Goal: Information Seeking & Learning: Learn about a topic

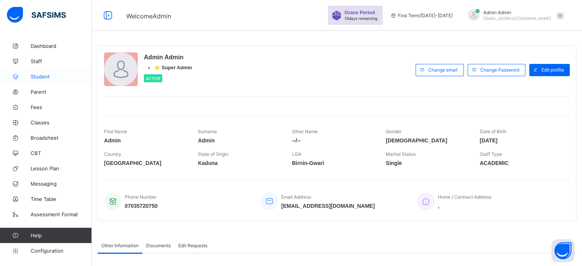
click at [41, 78] on span "Student" at bounding box center [61, 76] width 61 height 6
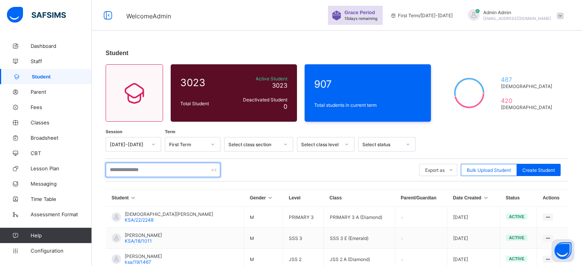
click at [134, 166] on input "text" at bounding box center [163, 170] width 115 height 15
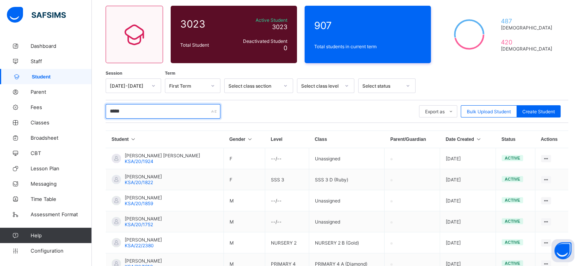
scroll to position [60, 0]
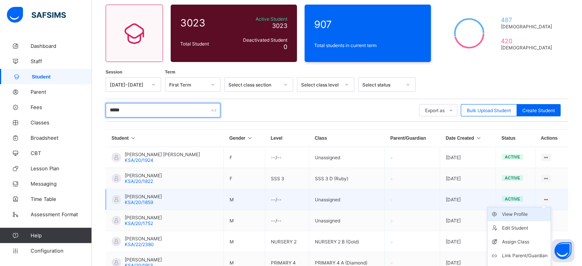
type input "*****"
click at [527, 217] on div "View Profile" at bounding box center [525, 214] width 46 height 8
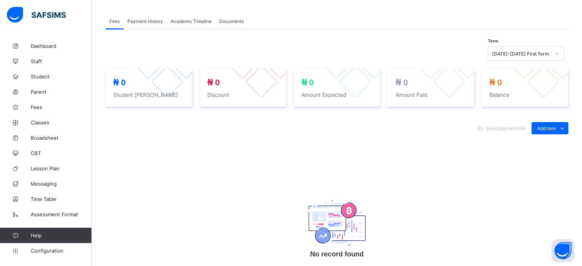
scroll to position [110, 0]
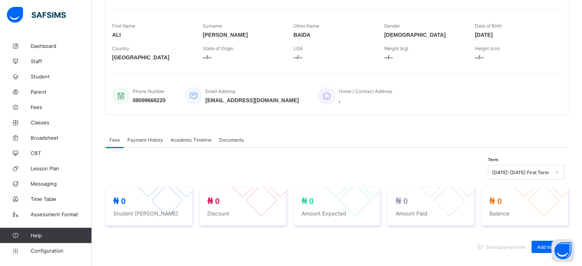
click at [188, 142] on span "Academic Timeline" at bounding box center [191, 140] width 41 height 6
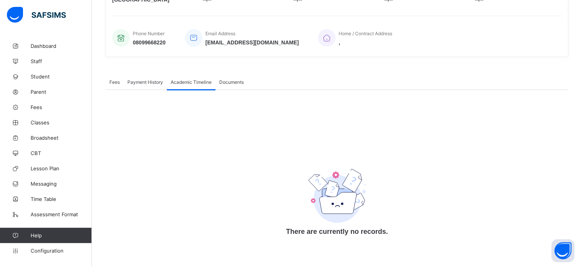
scroll to position [173, 0]
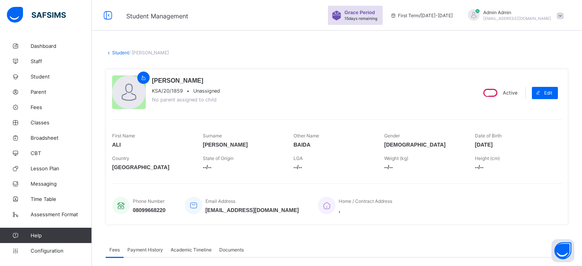
scroll to position [103, 0]
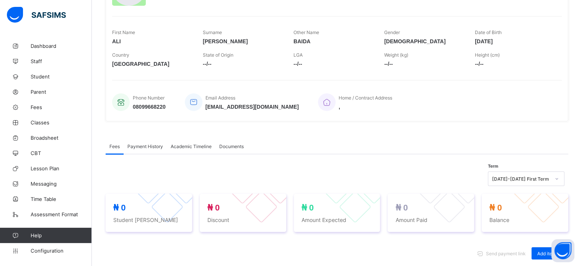
click at [193, 146] on span "Academic Timeline" at bounding box center [191, 146] width 41 height 6
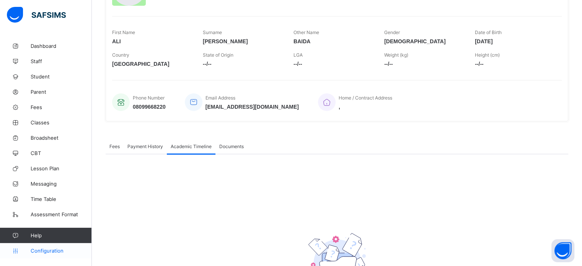
click at [38, 249] on span "Configuration" at bounding box center [61, 250] width 61 height 6
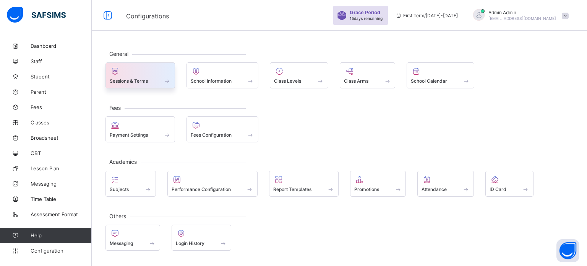
click at [149, 76] on span at bounding box center [140, 77] width 61 height 2
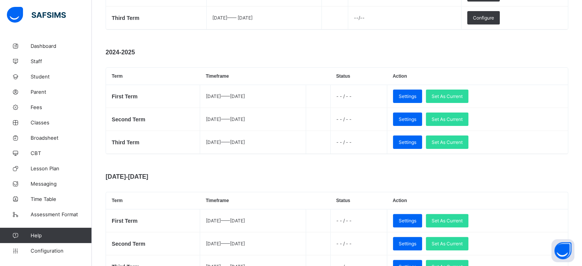
scroll to position [201, 0]
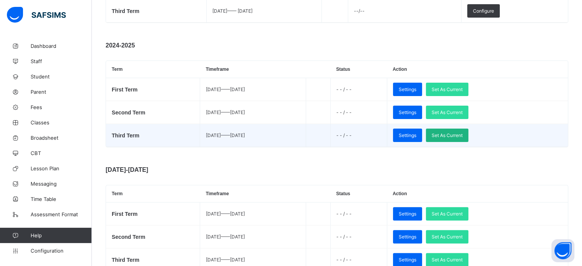
click at [462, 133] on span "Set As Current" at bounding box center [446, 135] width 31 height 6
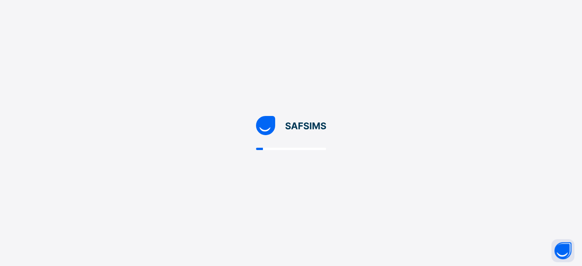
scroll to position [0, 0]
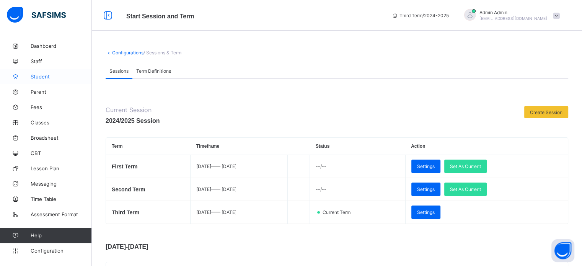
click at [42, 75] on span "Student" at bounding box center [61, 76] width 61 height 6
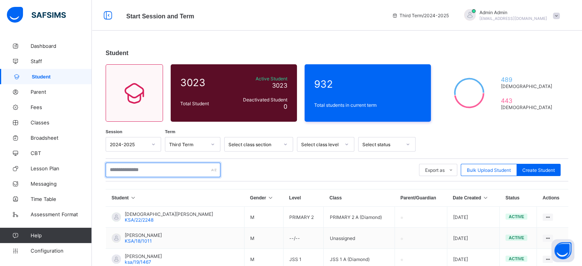
click at [137, 171] on input "text" at bounding box center [163, 170] width 115 height 15
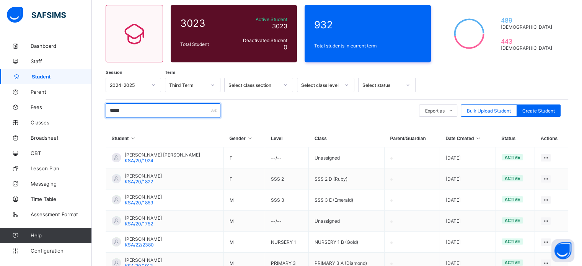
scroll to position [63, 0]
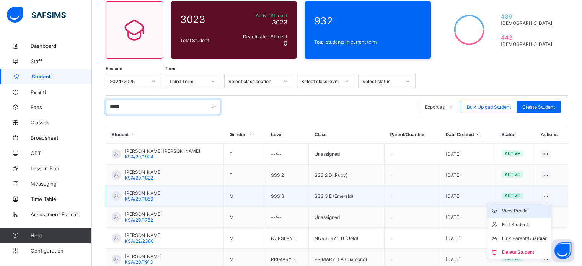
type input "*****"
click at [525, 211] on div "View Profile" at bounding box center [525, 211] width 46 height 8
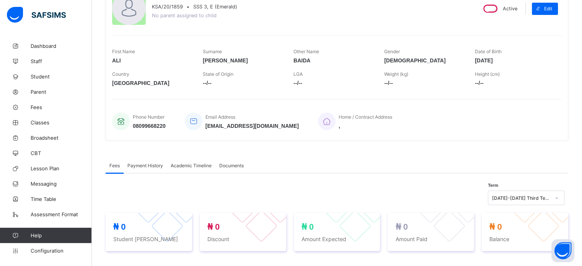
scroll to position [114, 0]
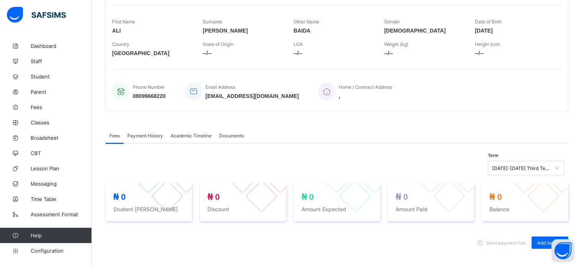
click at [184, 133] on span "Academic Timeline" at bounding box center [191, 136] width 41 height 6
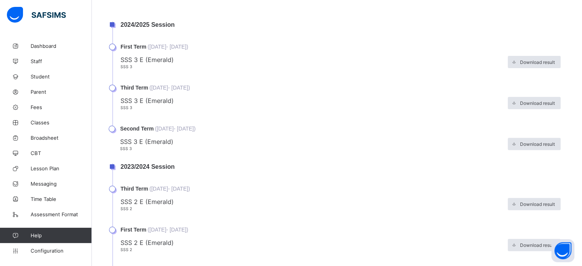
scroll to position [289, 0]
drag, startPoint x: 571, startPoint y: 120, endPoint x: 587, endPoint y: 65, distance: 58.2
click at [581, 65] on html "Student Management Third Term / 2024-2025 Admin Admin nelu.akejellu+341@flexisa…" at bounding box center [291, 229] width 582 height 1036
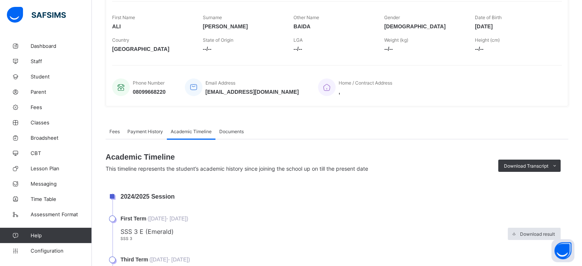
scroll to position [124, 0]
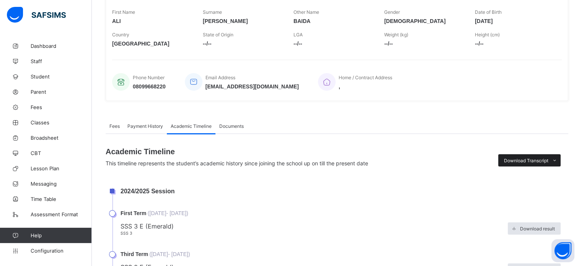
click at [548, 161] on span "Download Transcript" at bounding box center [526, 161] width 44 height 6
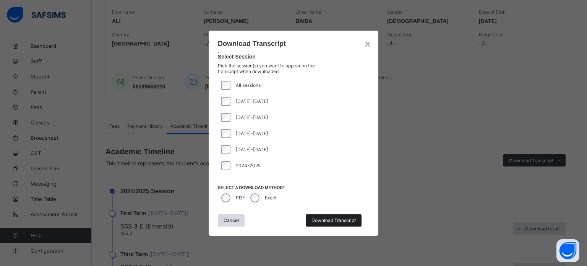
click at [330, 223] on div "Download Transcript" at bounding box center [334, 220] width 56 height 12
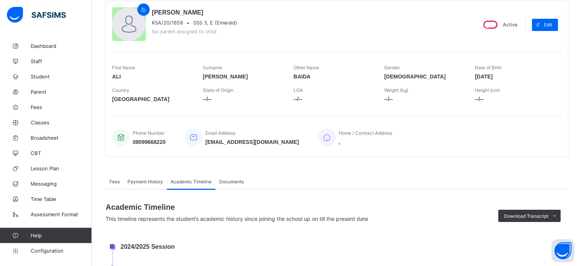
scroll to position [59, 0]
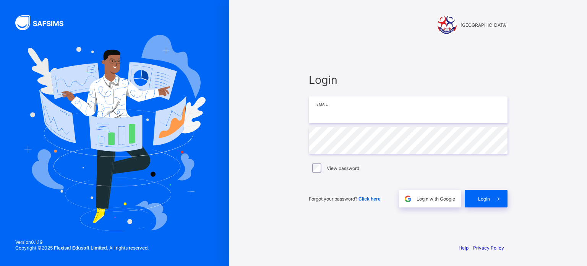
click at [351, 110] on input "email" at bounding box center [408, 109] width 199 height 27
type input "**********"
click at [484, 192] on div "Login" at bounding box center [486, 199] width 43 height 18
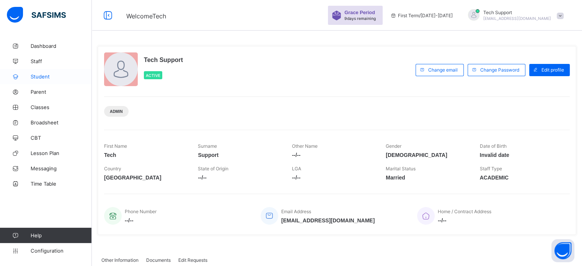
click at [38, 77] on span "Student" at bounding box center [61, 76] width 61 height 6
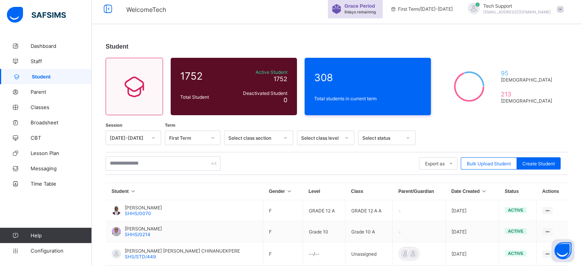
click at [150, 143] on div at bounding box center [153, 138] width 15 height 14
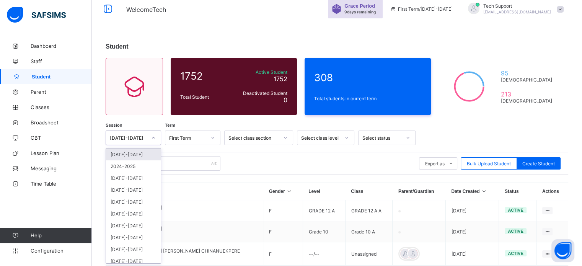
scroll to position [8, 0]
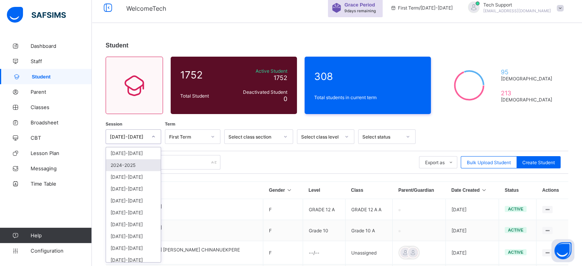
click at [135, 163] on div "2024-2025" at bounding box center [133, 165] width 55 height 12
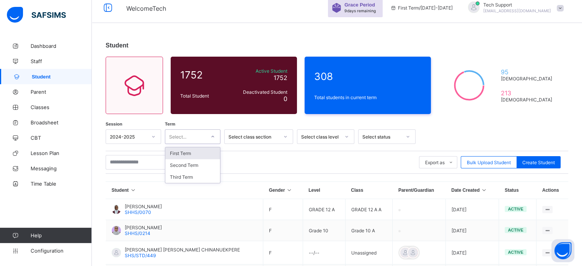
click at [208, 138] on div at bounding box center [212, 136] width 13 height 12
click at [187, 176] on div "Third Term" at bounding box center [192, 177] width 55 height 12
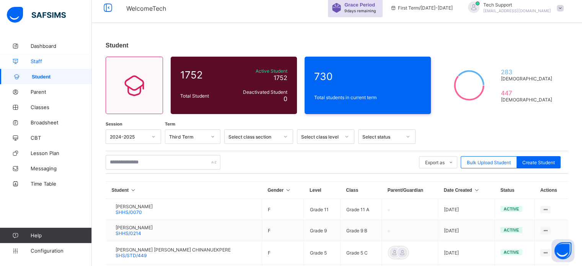
click at [41, 59] on span "Staff" at bounding box center [61, 61] width 61 height 6
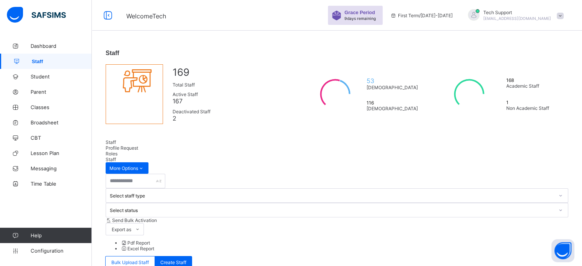
click at [515, 15] on div "Tech Support musbahu.rufai@flexisaf.com" at bounding box center [517, 15] width 68 height 11
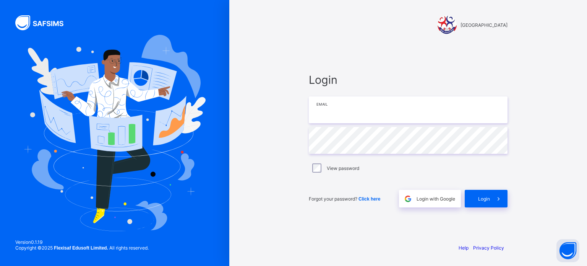
click at [360, 112] on input "email" at bounding box center [408, 109] width 199 height 27
type input "**********"
click at [489, 204] on div "Login" at bounding box center [486, 199] width 43 height 18
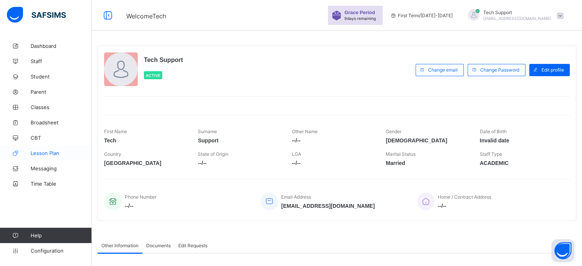
click at [50, 154] on span "Lesson Plan" at bounding box center [61, 153] width 61 height 6
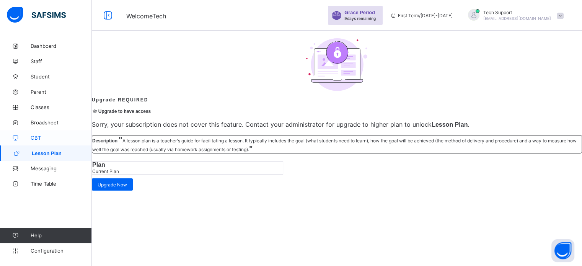
click at [36, 135] on span "CBT" at bounding box center [61, 138] width 61 height 6
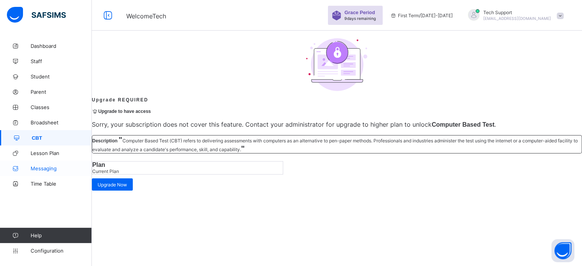
click at [47, 171] on span "Messaging" at bounding box center [61, 168] width 61 height 6
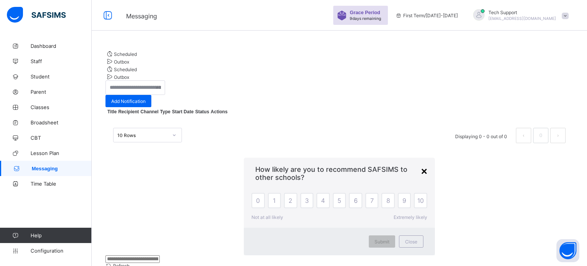
click at [421, 165] on div "×" at bounding box center [424, 171] width 6 height 12
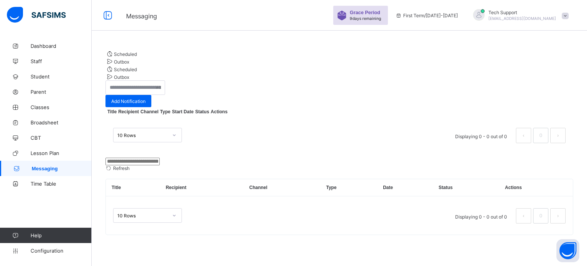
click at [526, 17] on span "musbahu.rufai@flexisaf.com" at bounding box center [523, 18] width 68 height 5
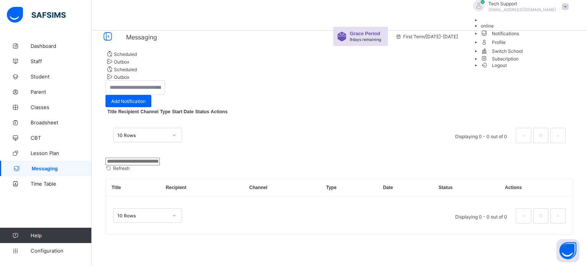
click at [542, 62] on li "Subscription" at bounding box center [527, 58] width 92 height 7
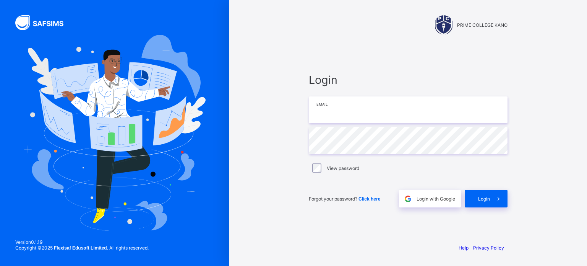
click at [349, 110] on input "email" at bounding box center [408, 109] width 199 height 27
click at [366, 44] on div "Login Email Password View password Forgot your password? Click here Login with …" at bounding box center [408, 140] width 214 height 194
